Goal: Understand process/instructions

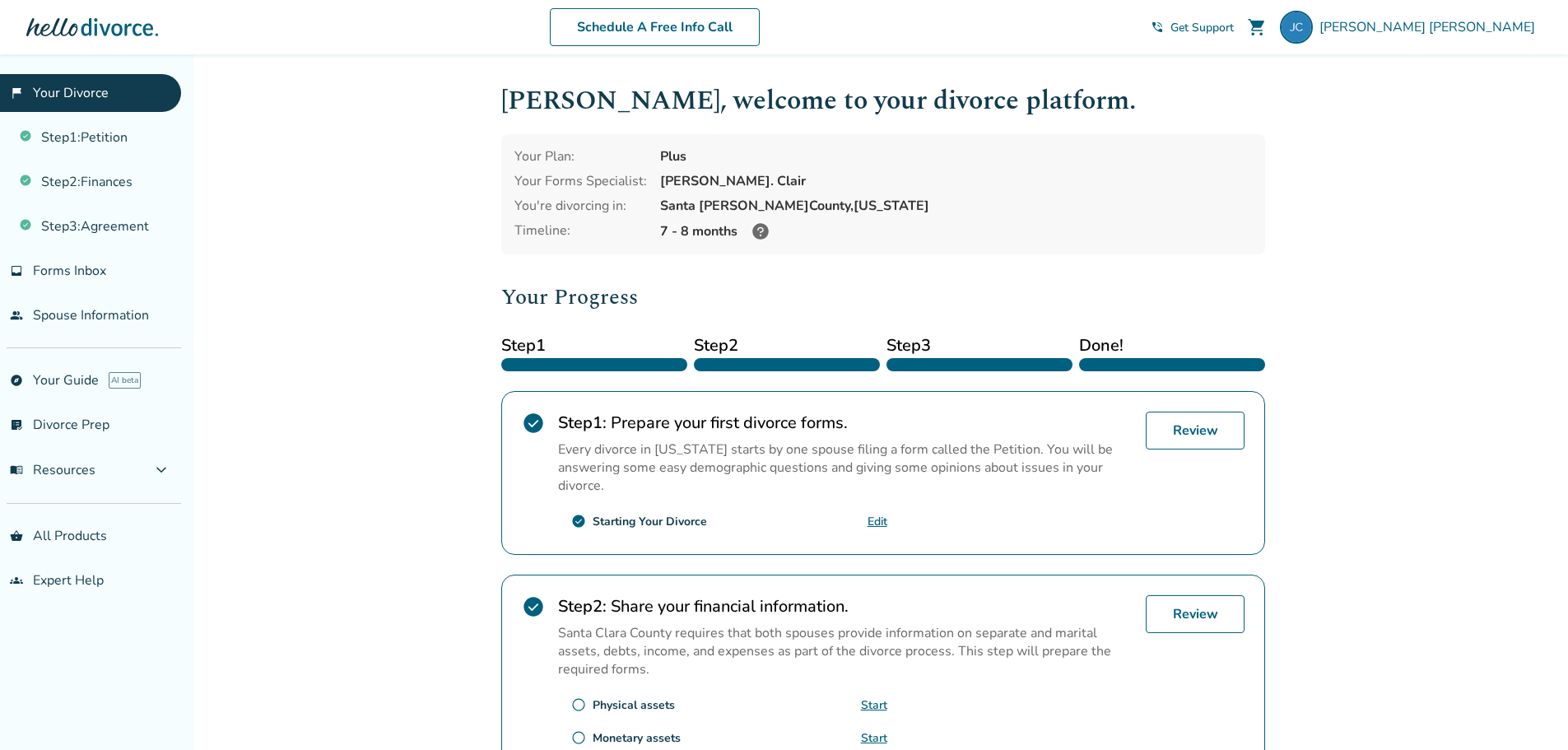
scroll to position [329, 0]
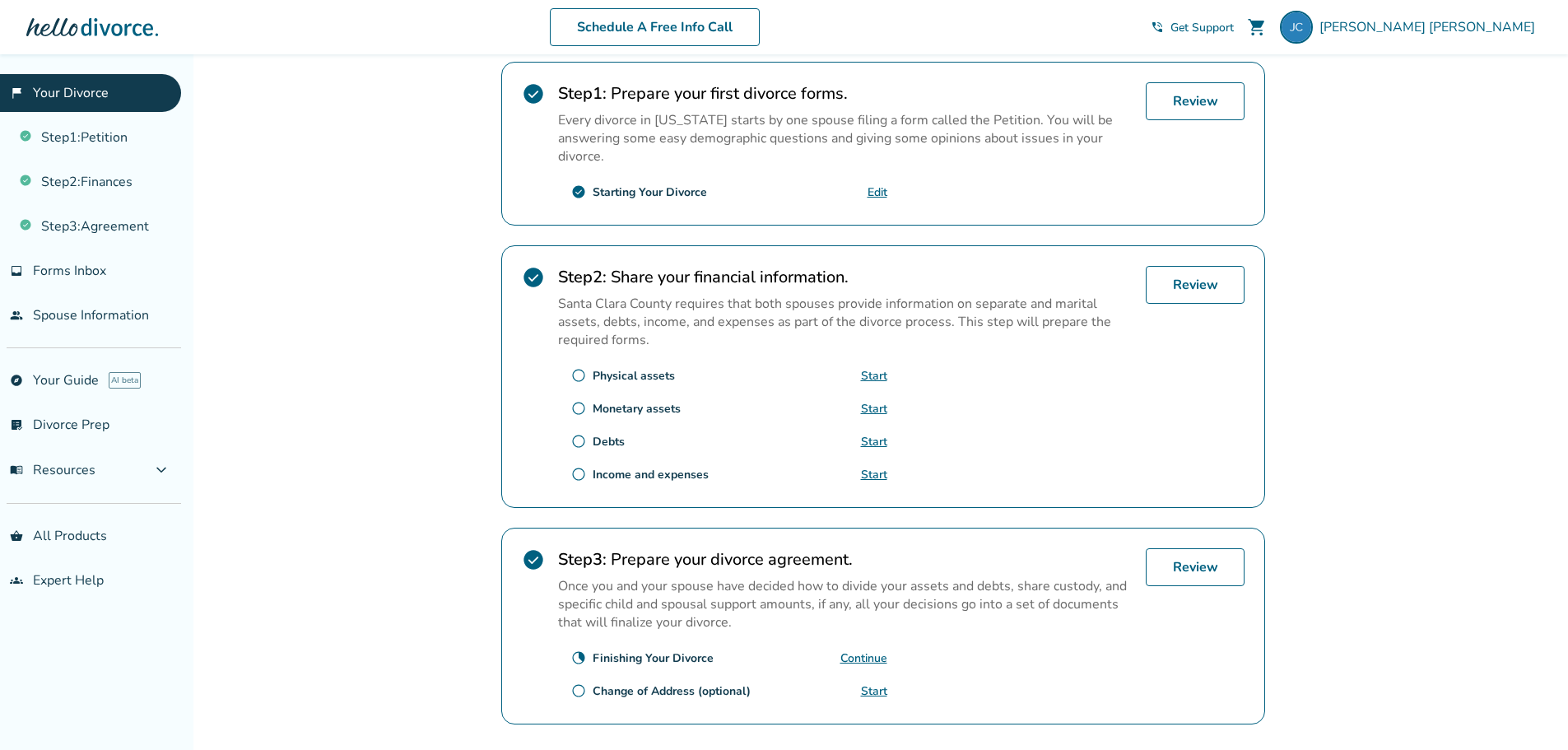
click at [888, 690] on div "Step 3 : Prepare your divorce agreement. Once you and your spouse have decided …" at bounding box center [845, 626] width 575 height 156
click at [885, 689] on link "Start" at bounding box center [874, 691] width 27 height 16
